Goal: Task Accomplishment & Management: Use online tool/utility

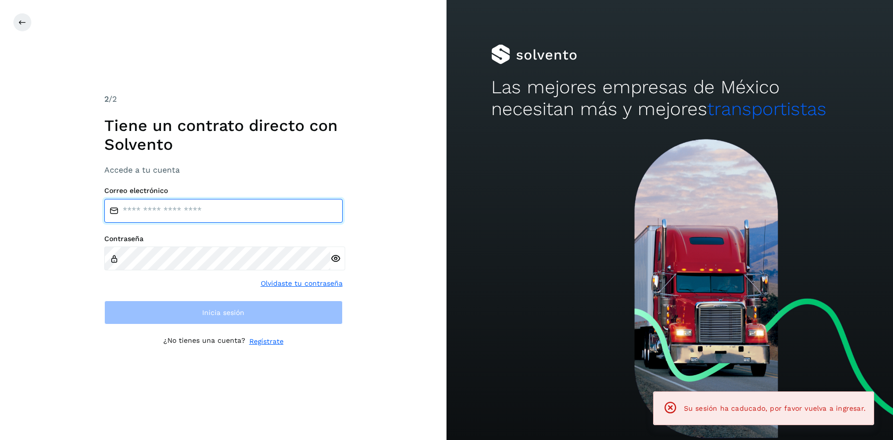
click at [198, 212] on input "email" at bounding box center [223, 211] width 238 height 24
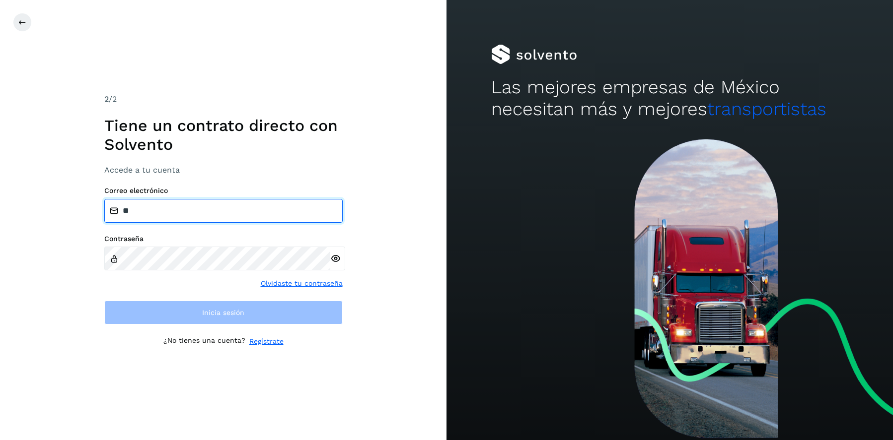
type input "*"
type input "**********"
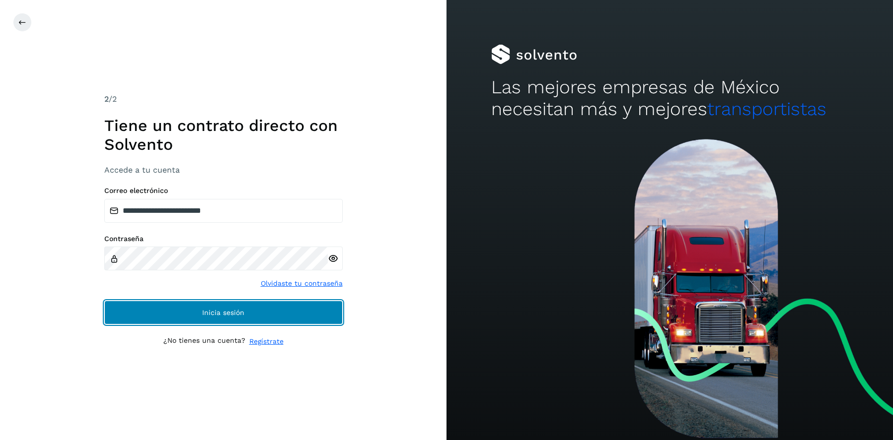
click at [251, 307] on button "Inicia sesión" at bounding box center [223, 313] width 238 height 24
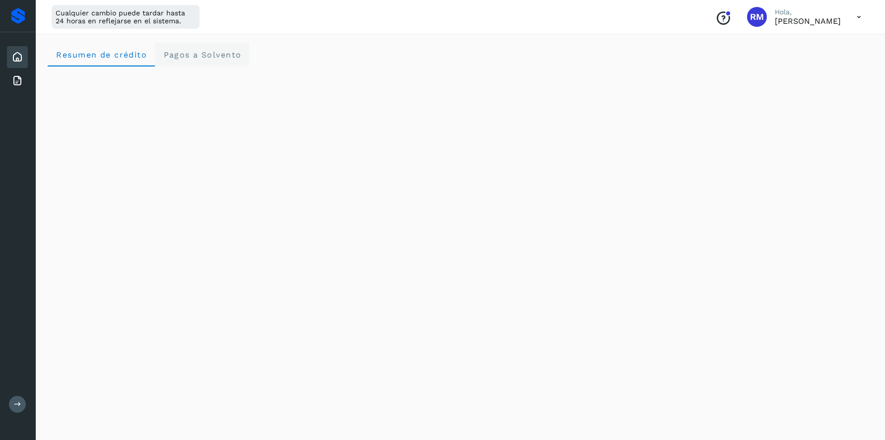
click at [191, 53] on span "Pagos a Solvento" at bounding box center [202, 54] width 78 height 9
click at [123, 48] on crédito "Resumen de crédito" at bounding box center [101, 55] width 107 height 24
click at [20, 82] on icon at bounding box center [17, 81] width 12 height 12
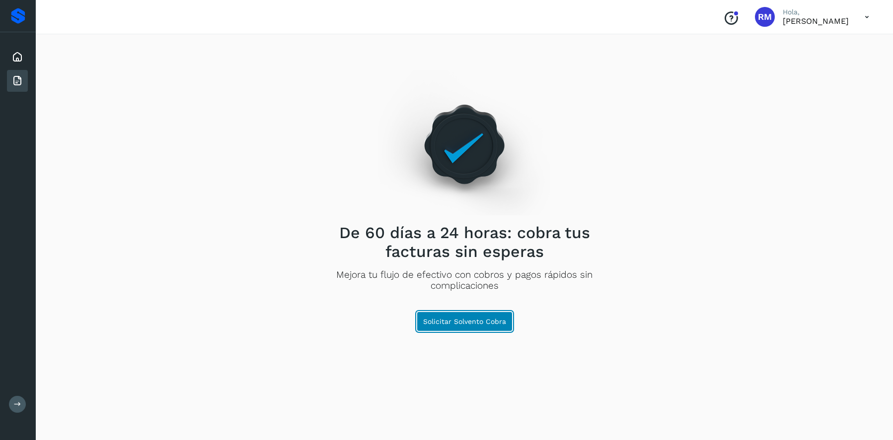
click at [456, 318] on span "Solicitar Solvento Cobra" at bounding box center [464, 321] width 83 height 7
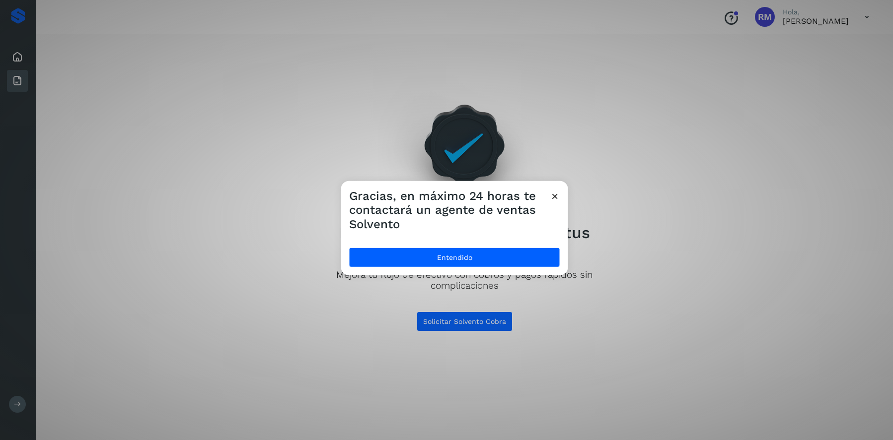
click at [556, 194] on icon at bounding box center [555, 196] width 10 height 10
